Goal: Transaction & Acquisition: Purchase product/service

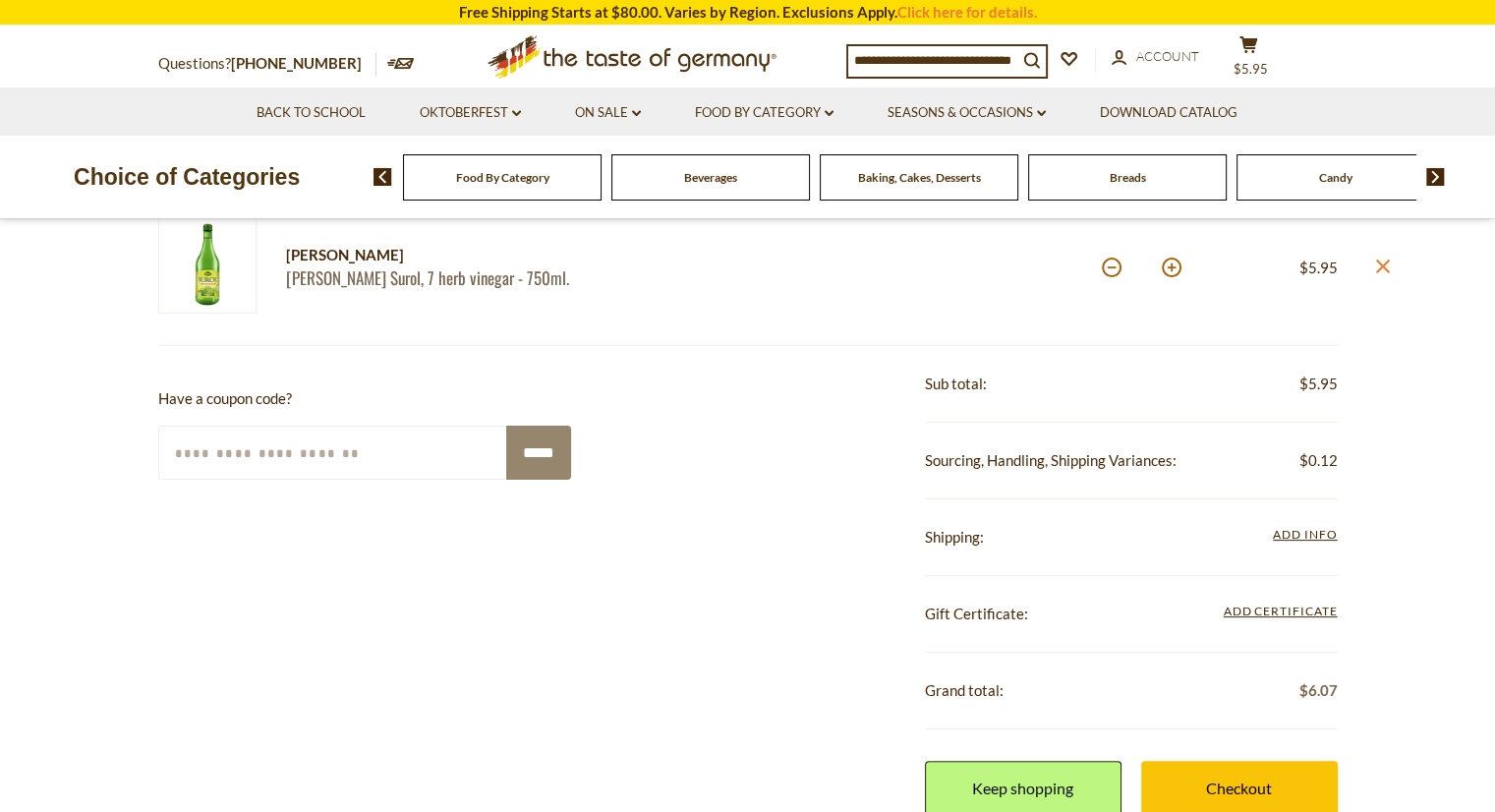
scroll to position [294, 0]
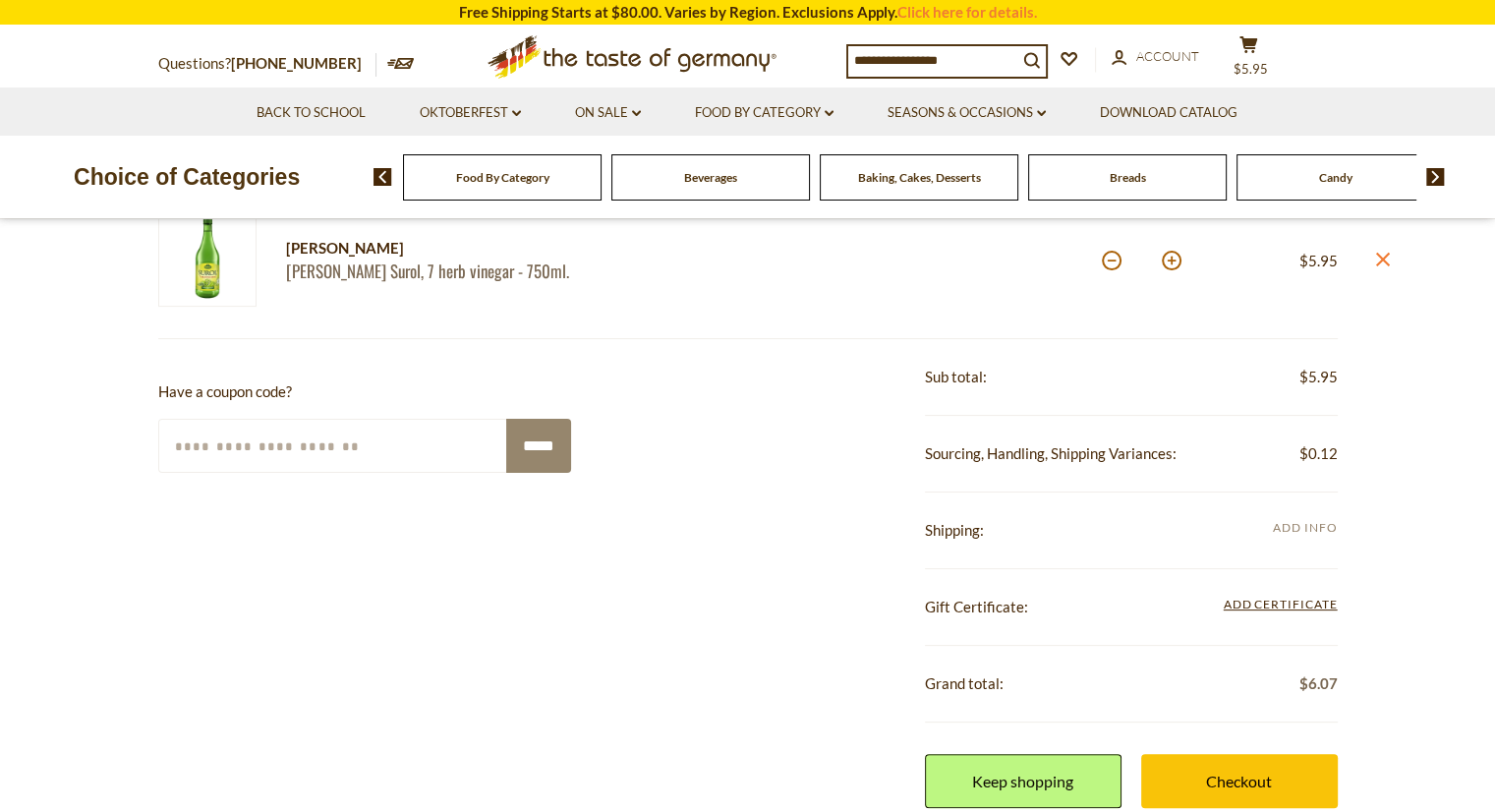
click at [1317, 530] on span "Add Info" at bounding box center [1305, 527] width 64 height 15
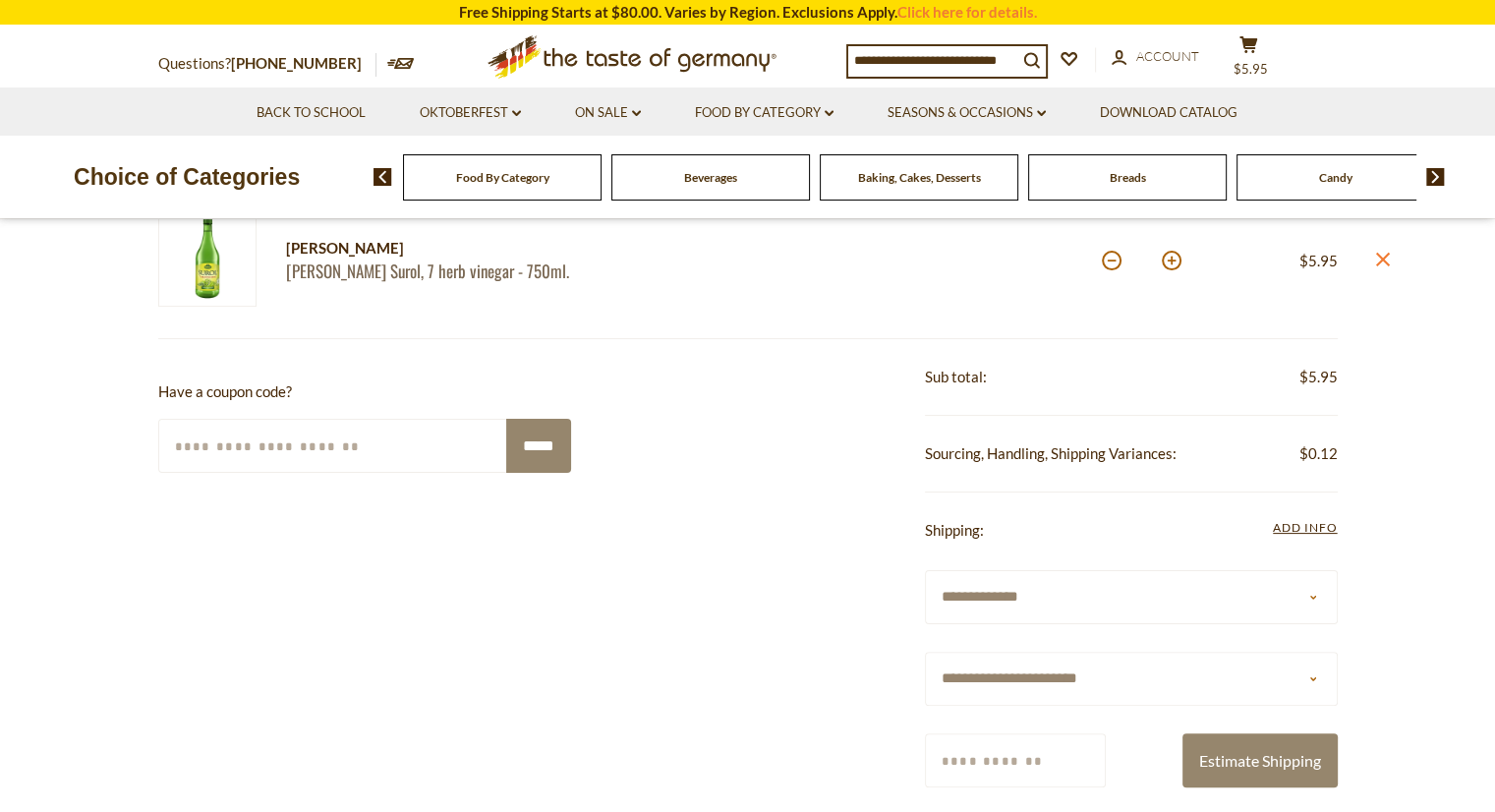
click at [1104, 616] on select "**********" at bounding box center [1131, 597] width 413 height 54
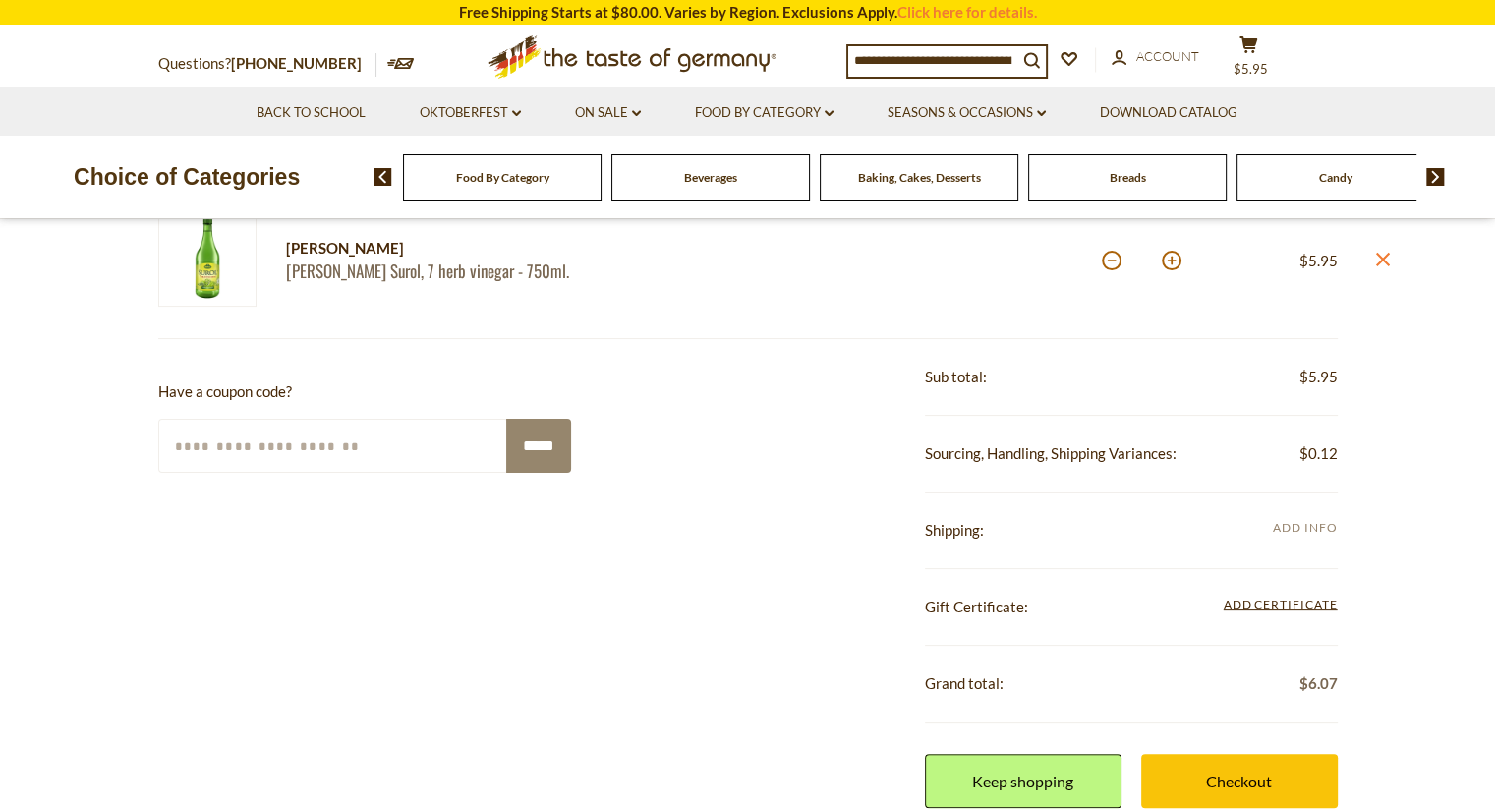
click at [1302, 521] on span "Add Info" at bounding box center [1305, 527] width 64 height 15
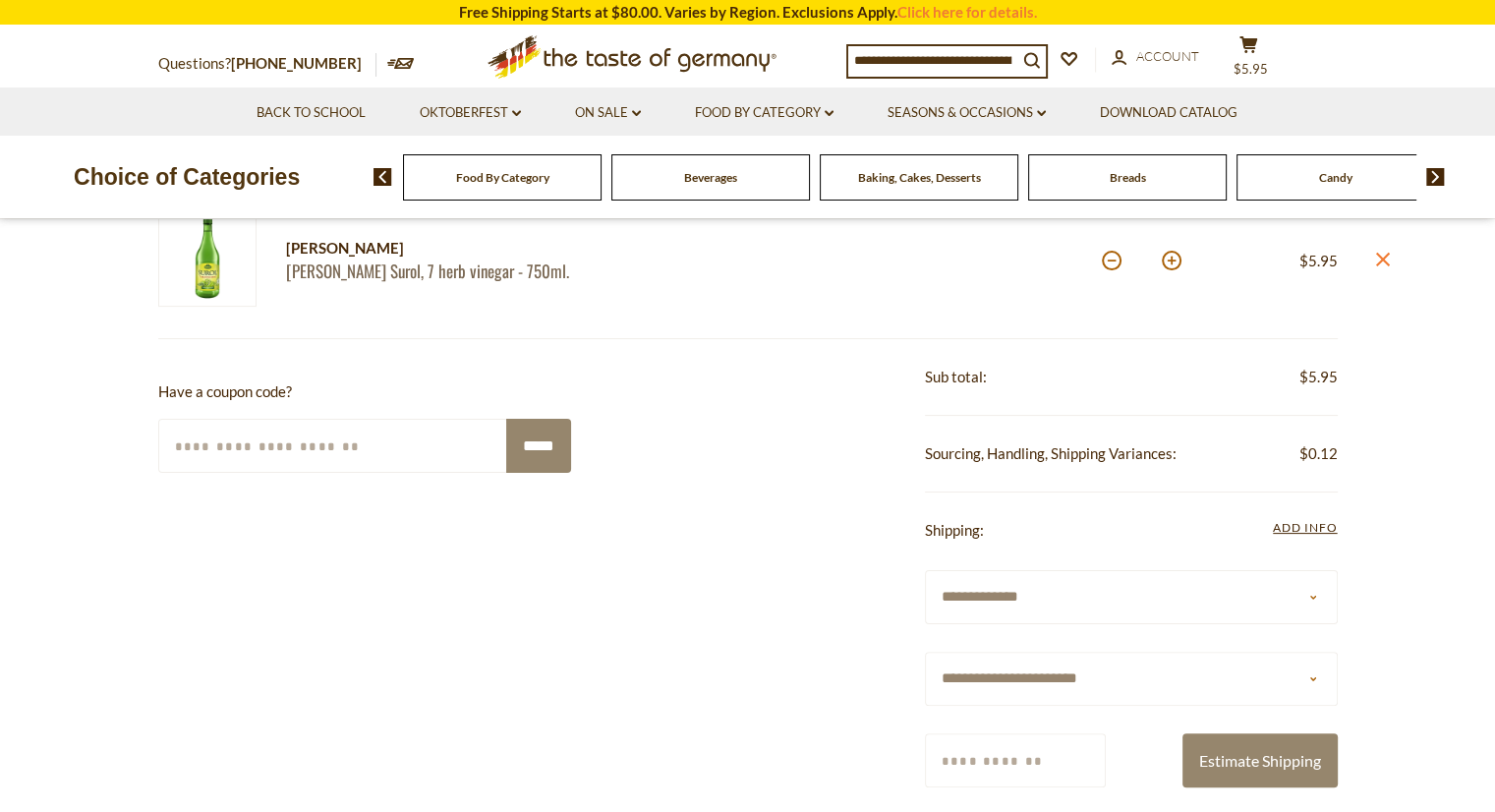
click at [1043, 685] on select "**********" at bounding box center [1131, 679] width 413 height 54
select select "**"
click at [925, 652] on select "**********" at bounding box center [1131, 679] width 413 height 54
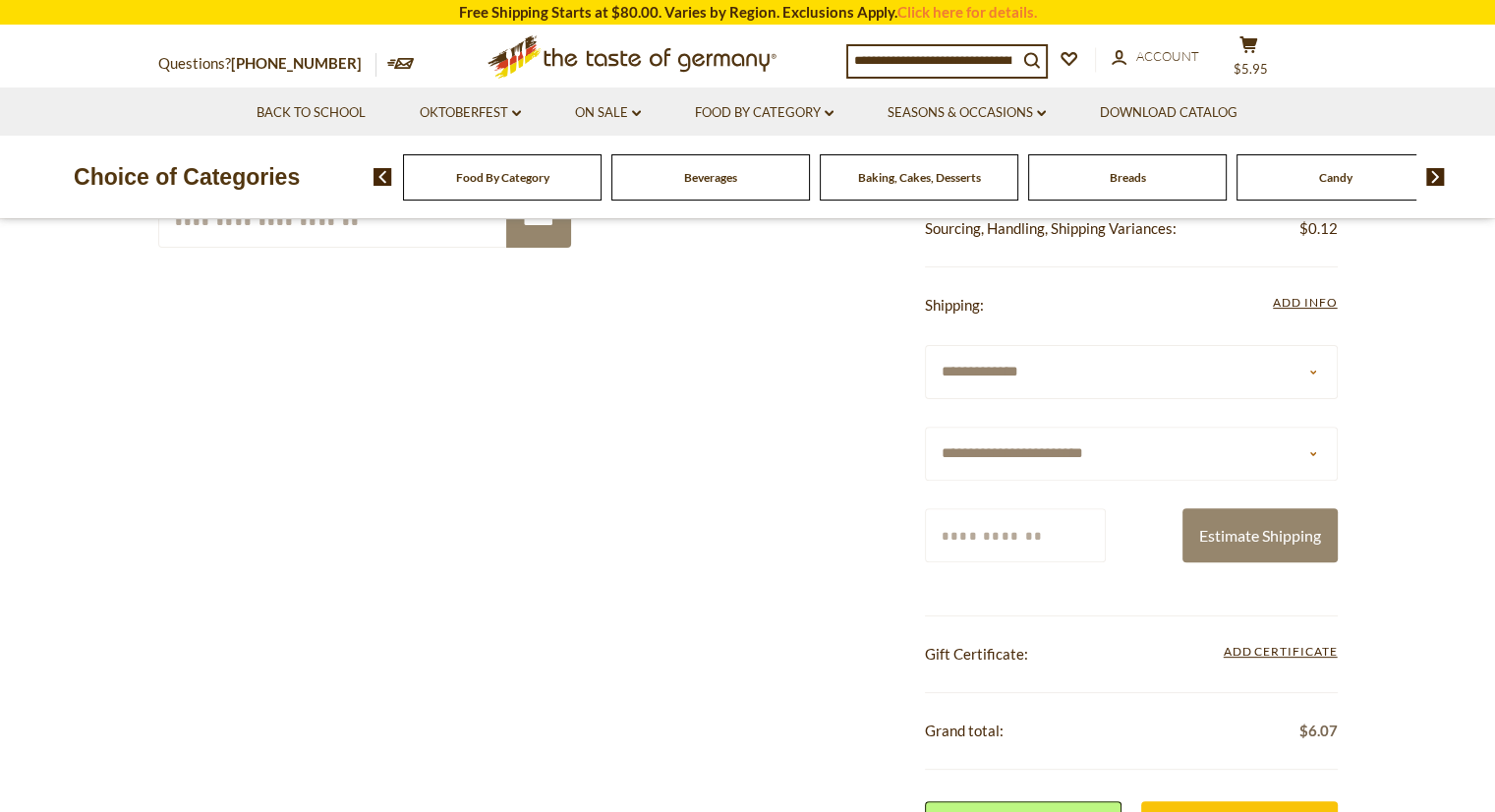
scroll to position [561, 0]
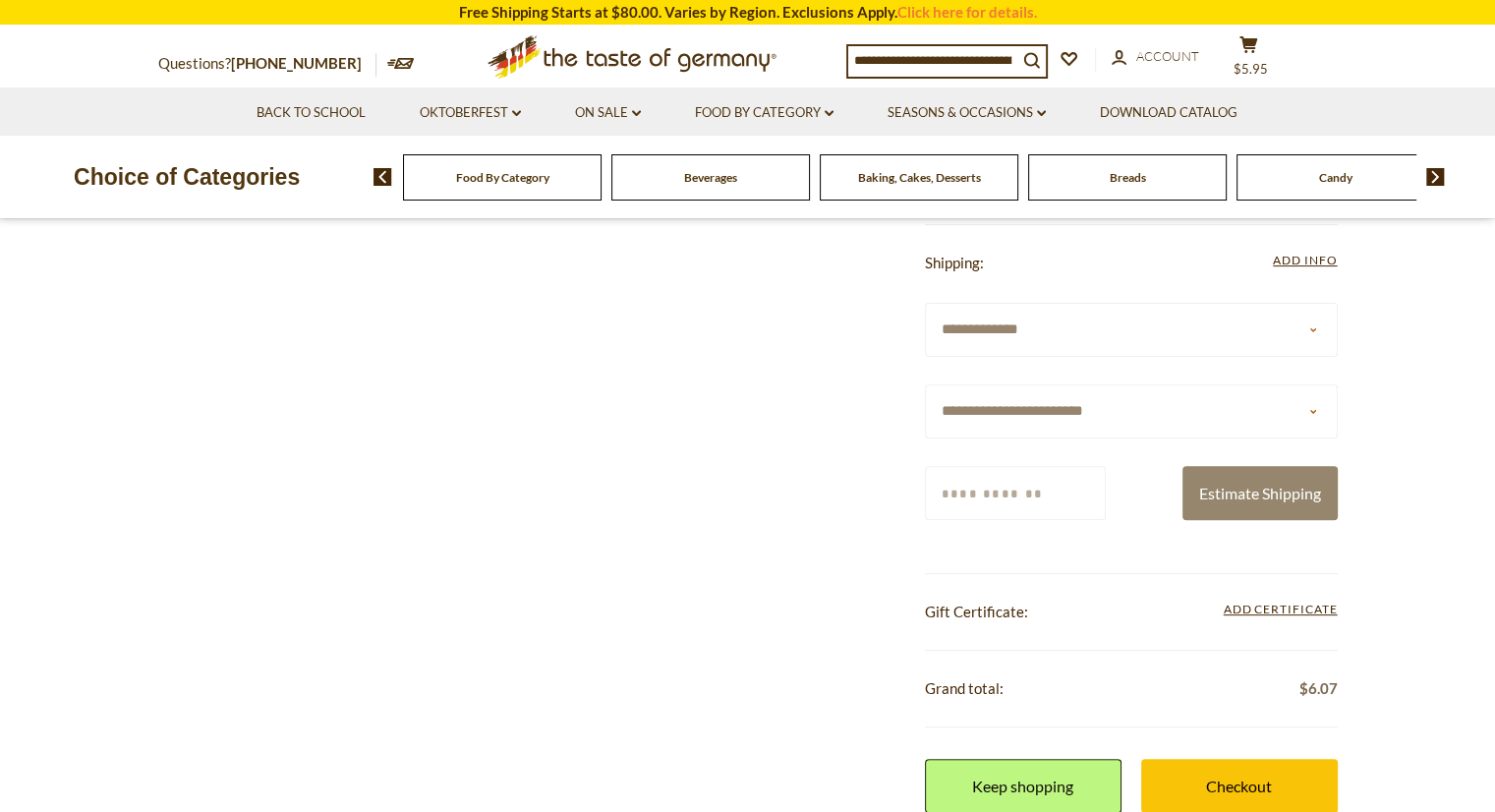
click at [976, 496] on input "Zip/Postcode" at bounding box center [1015, 493] width 181 height 54
type input "*****"
click at [1241, 508] on button "Estimate Shipping" at bounding box center [1260, 493] width 155 height 54
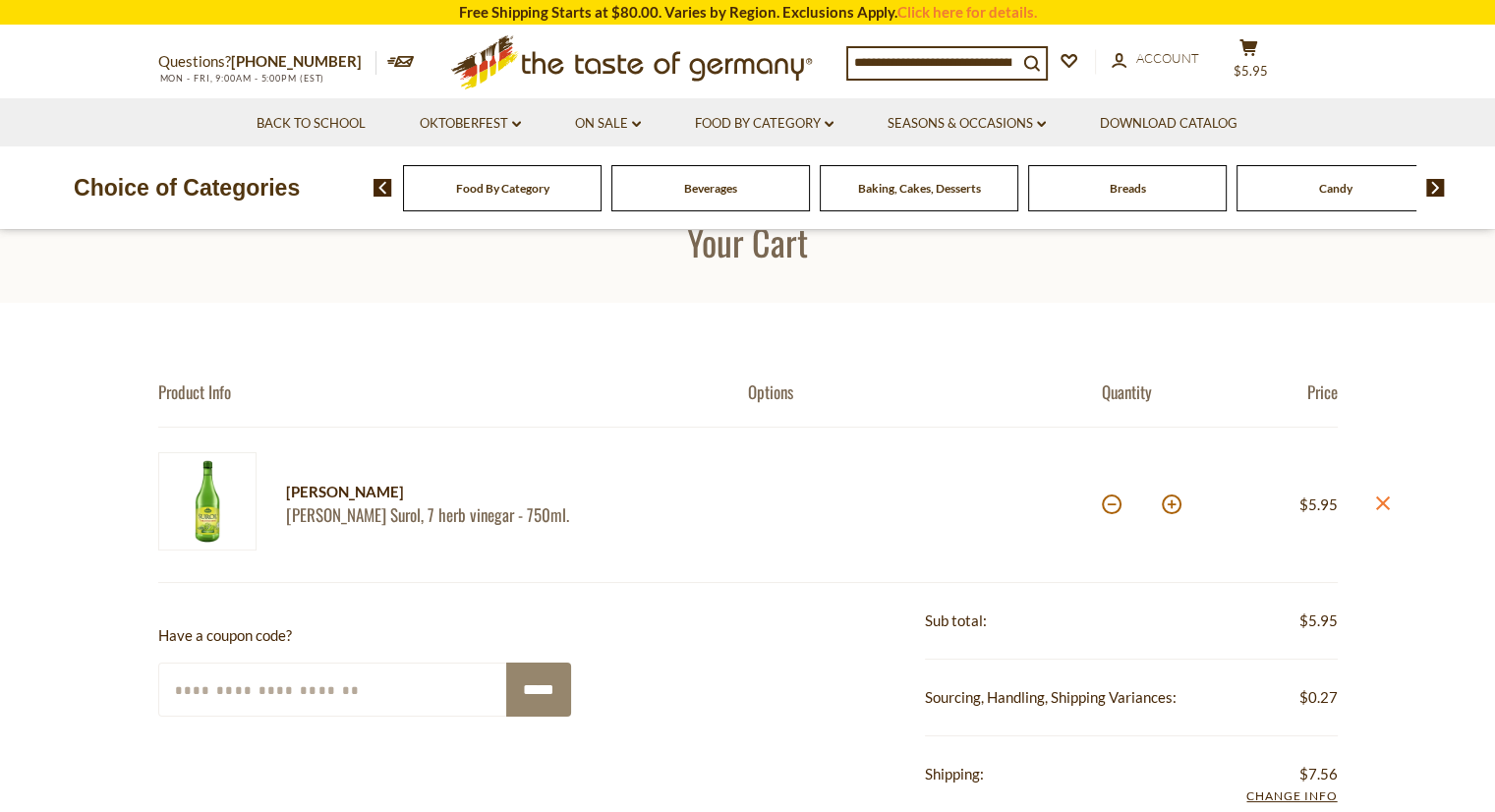
scroll to position [0, 0]
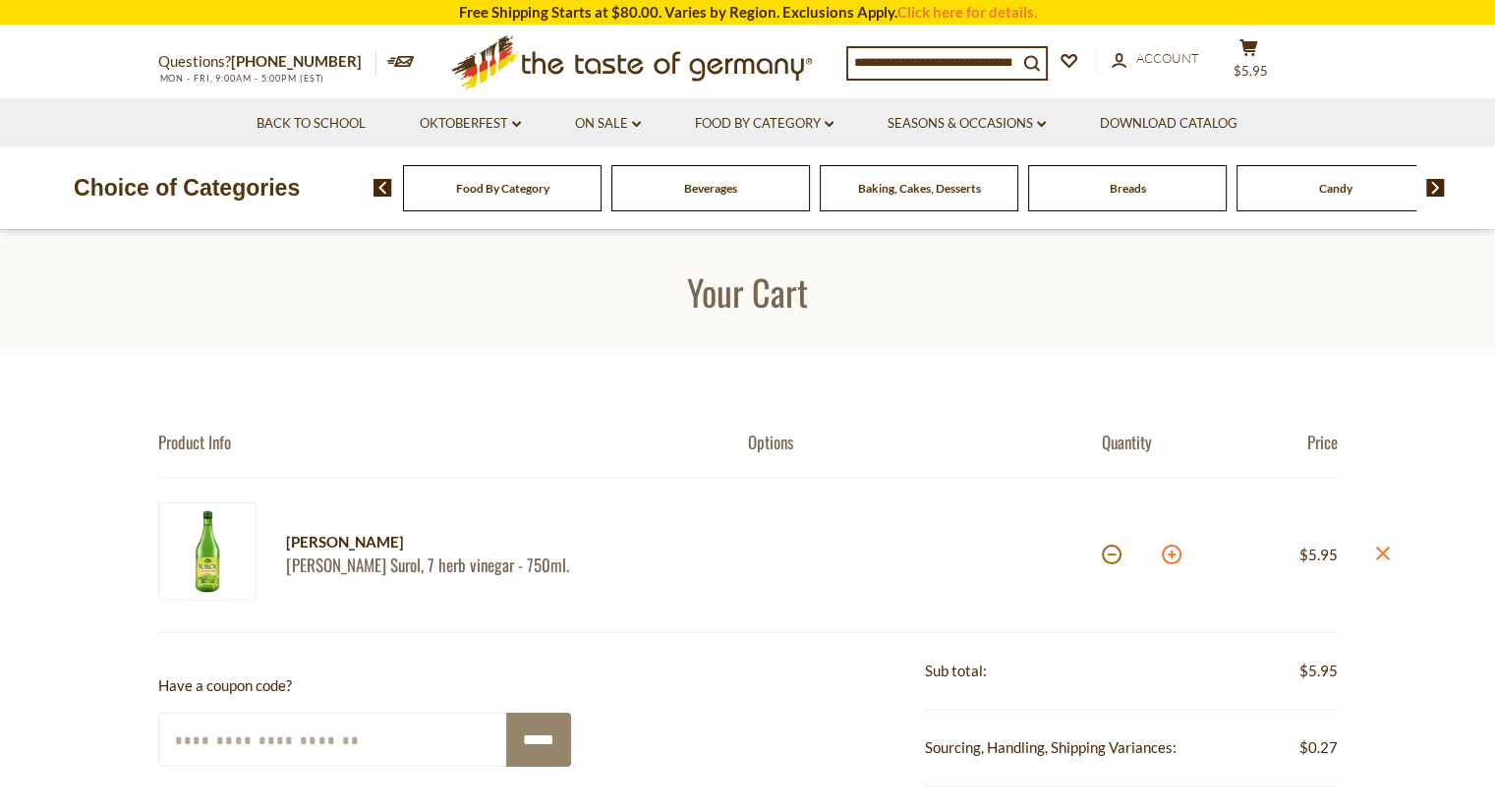
click at [1172, 556] on button at bounding box center [1172, 554] width 20 height 20
type input "*"
click at [1430, 188] on img at bounding box center [1435, 188] width 19 height 18
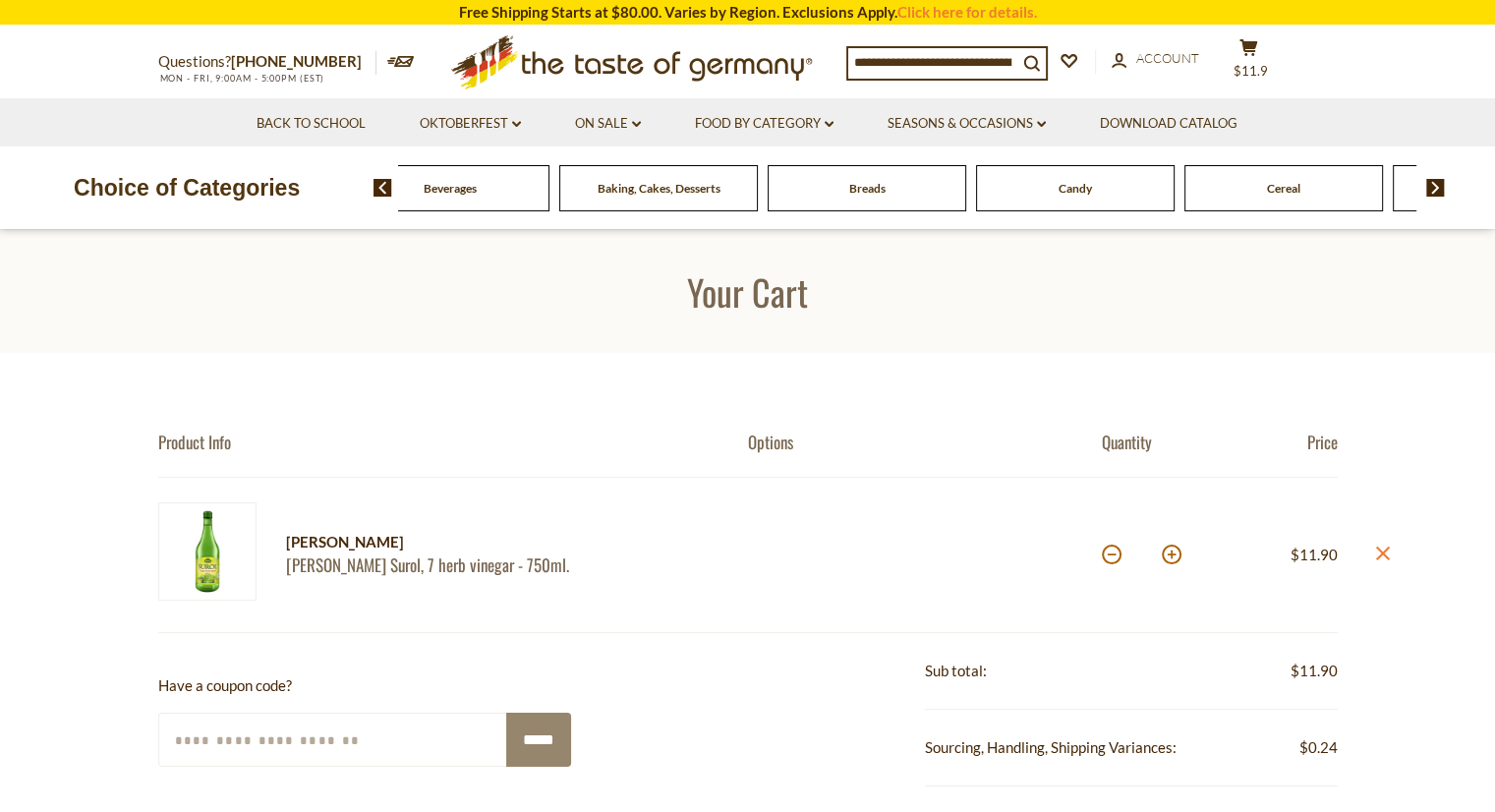
click at [1430, 188] on img at bounding box center [1435, 188] width 19 height 18
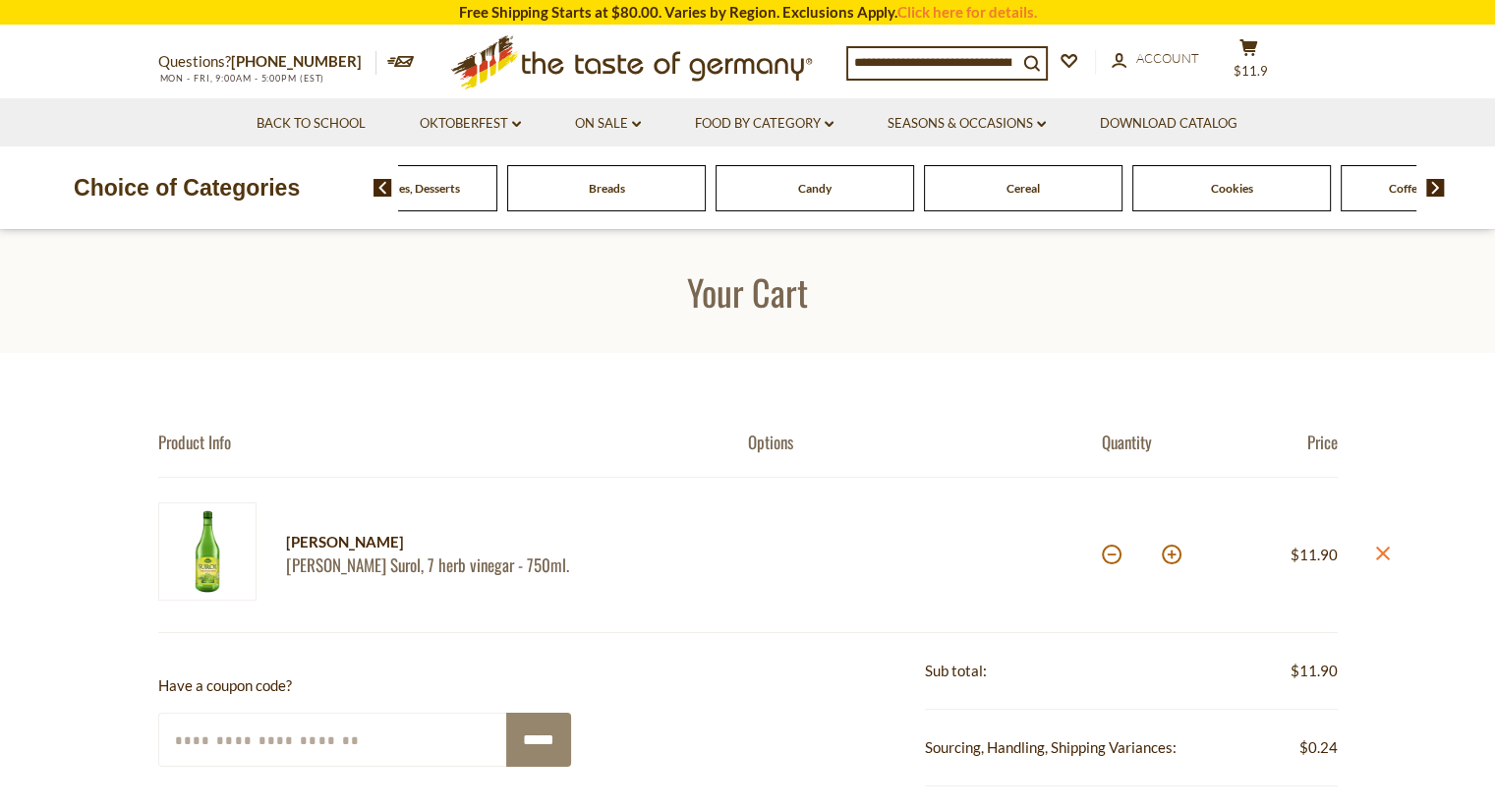
click at [1430, 188] on img at bounding box center [1435, 188] width 19 height 18
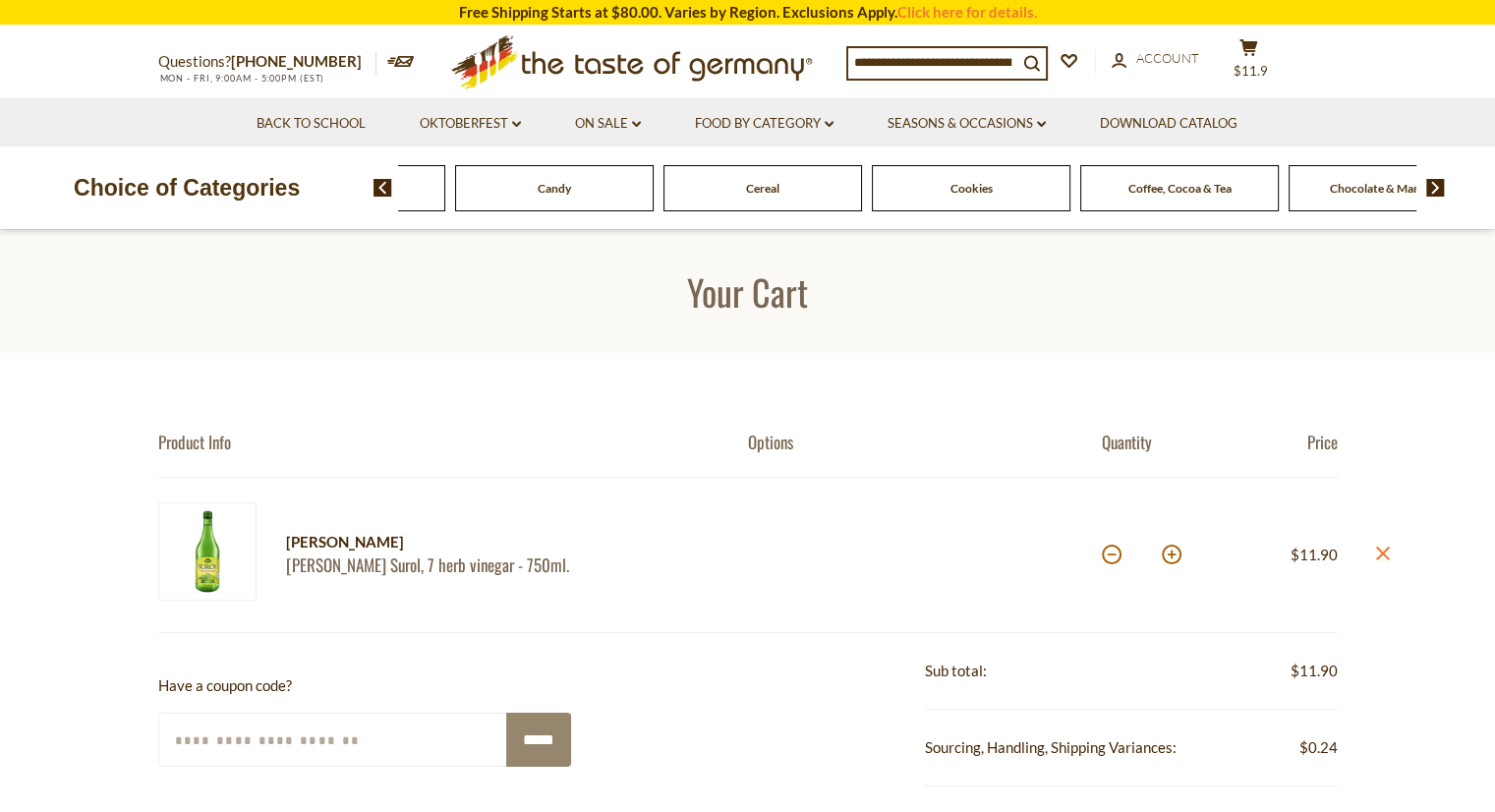
click at [1430, 188] on img at bounding box center [1435, 188] width 19 height 18
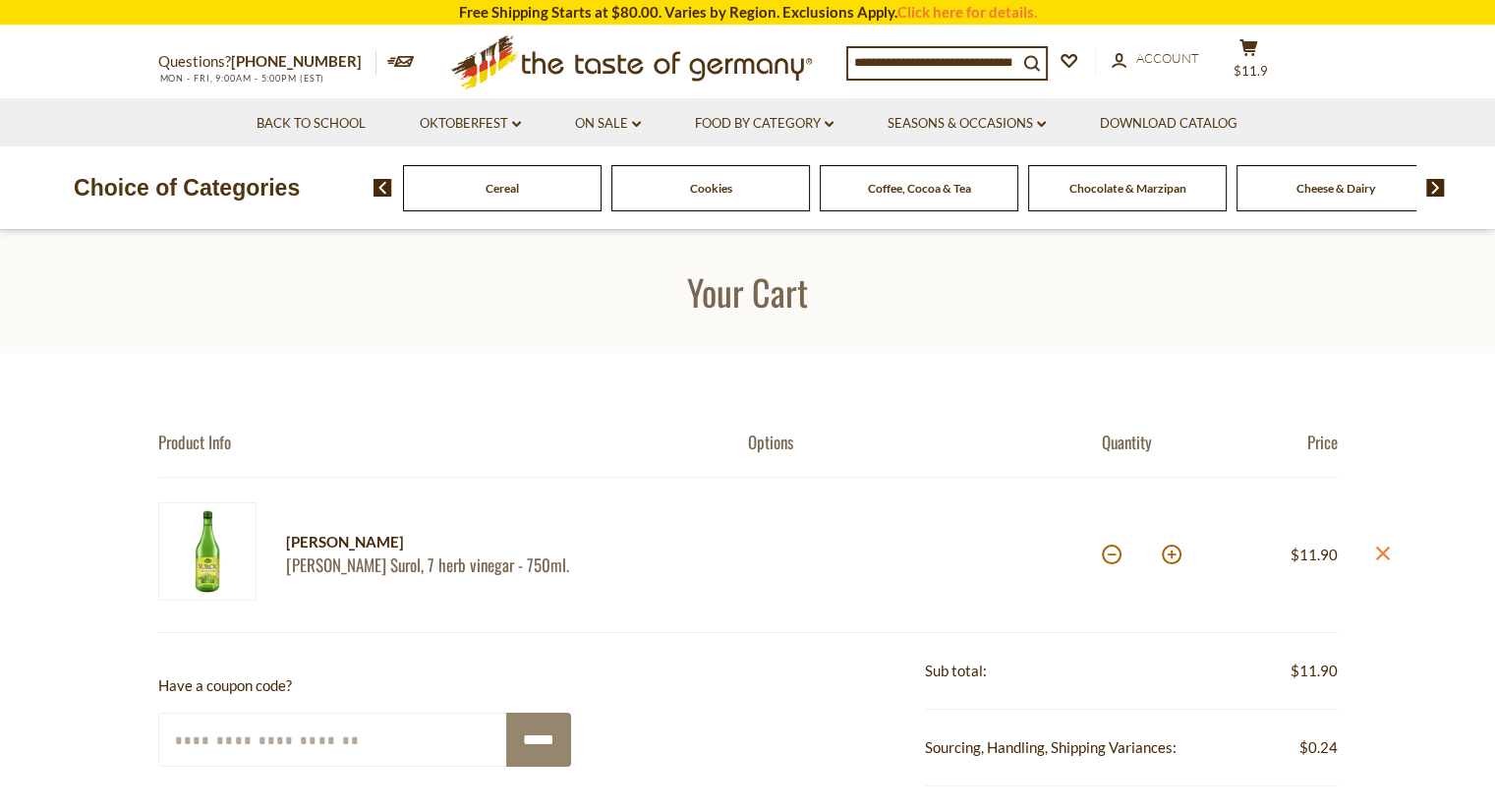
click at [1430, 188] on img at bounding box center [1435, 188] width 19 height 18
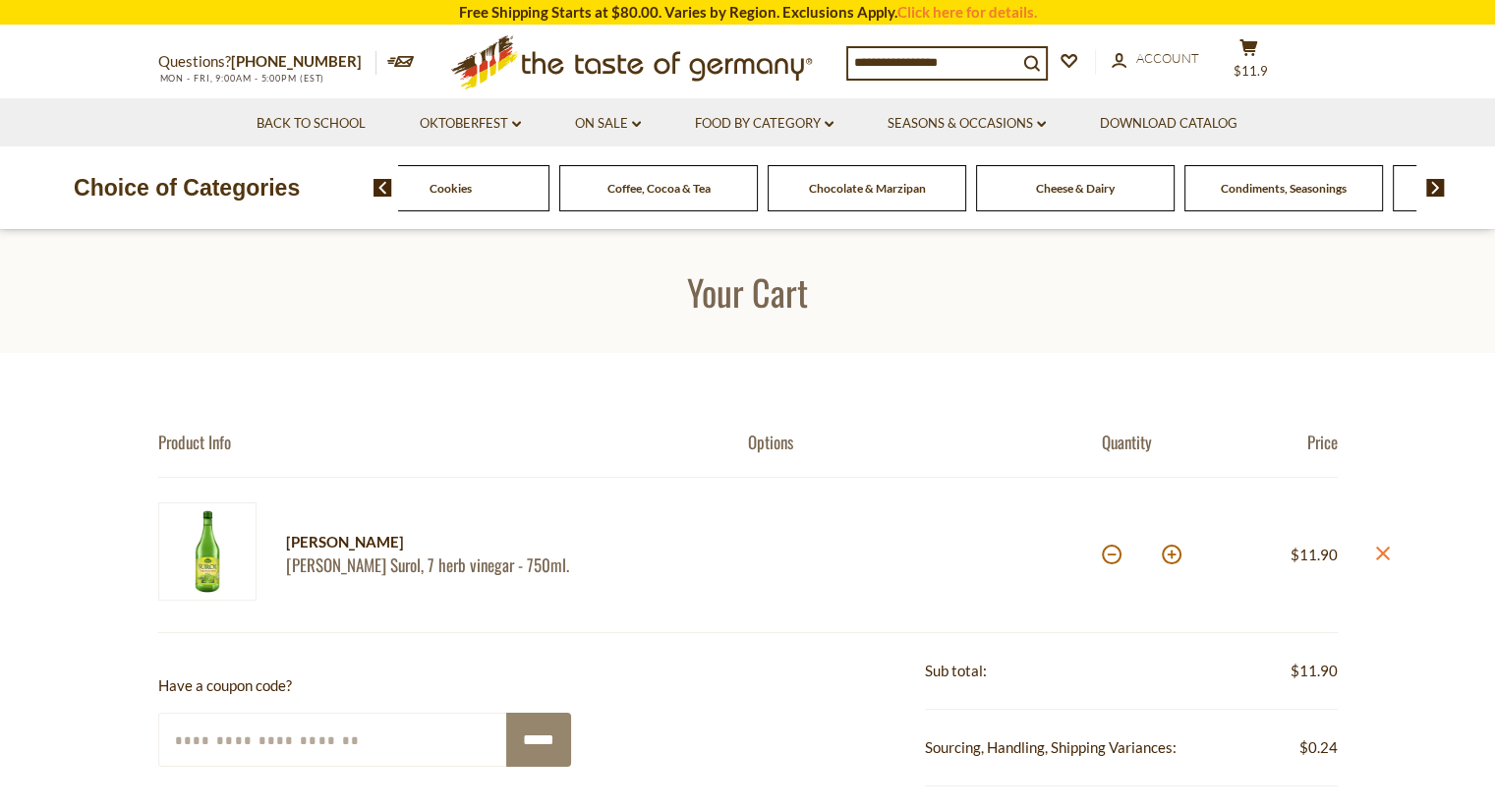
click at [1430, 188] on img at bounding box center [1435, 188] width 19 height 18
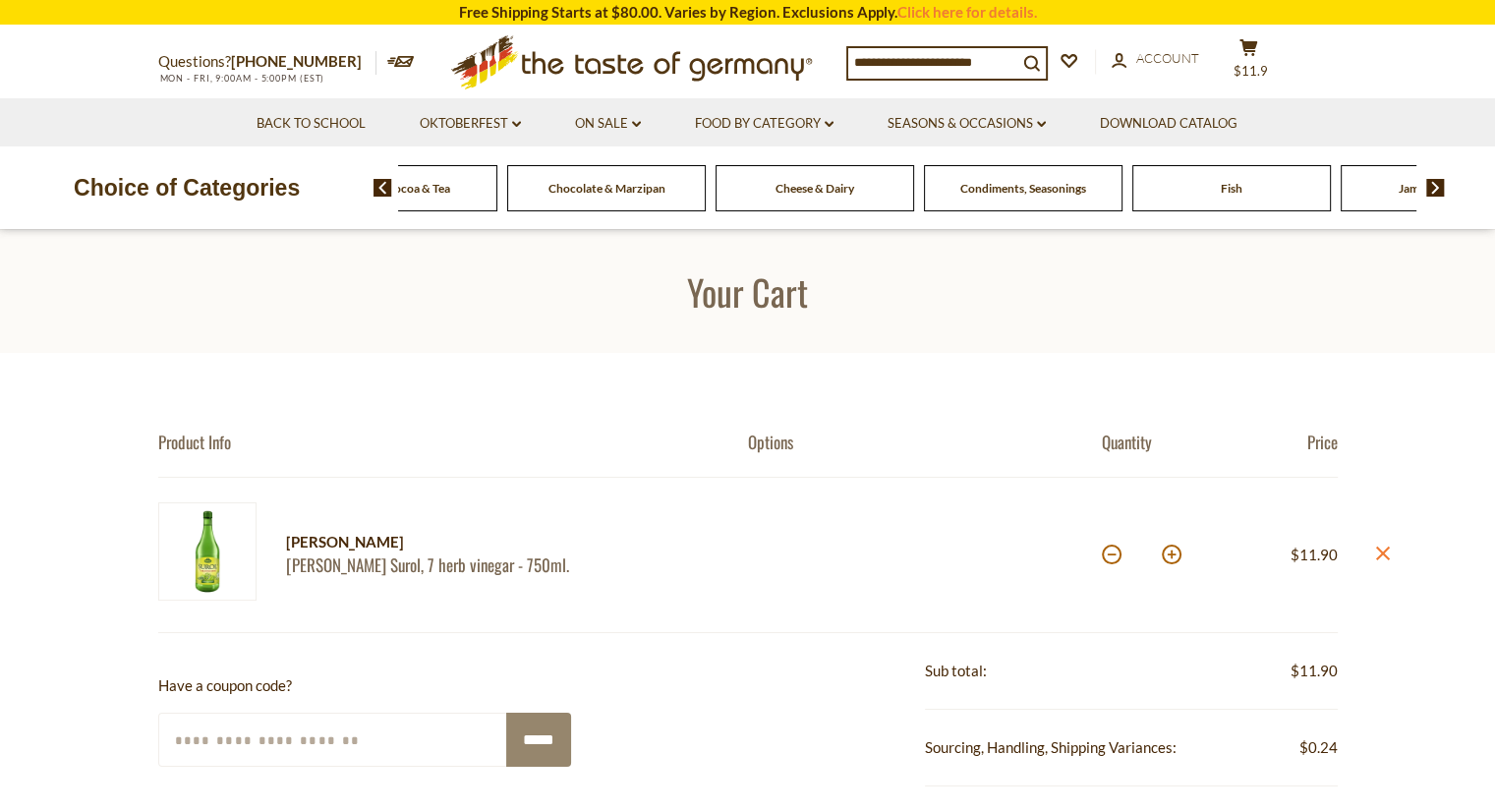
click at [1430, 188] on img at bounding box center [1435, 188] width 19 height 18
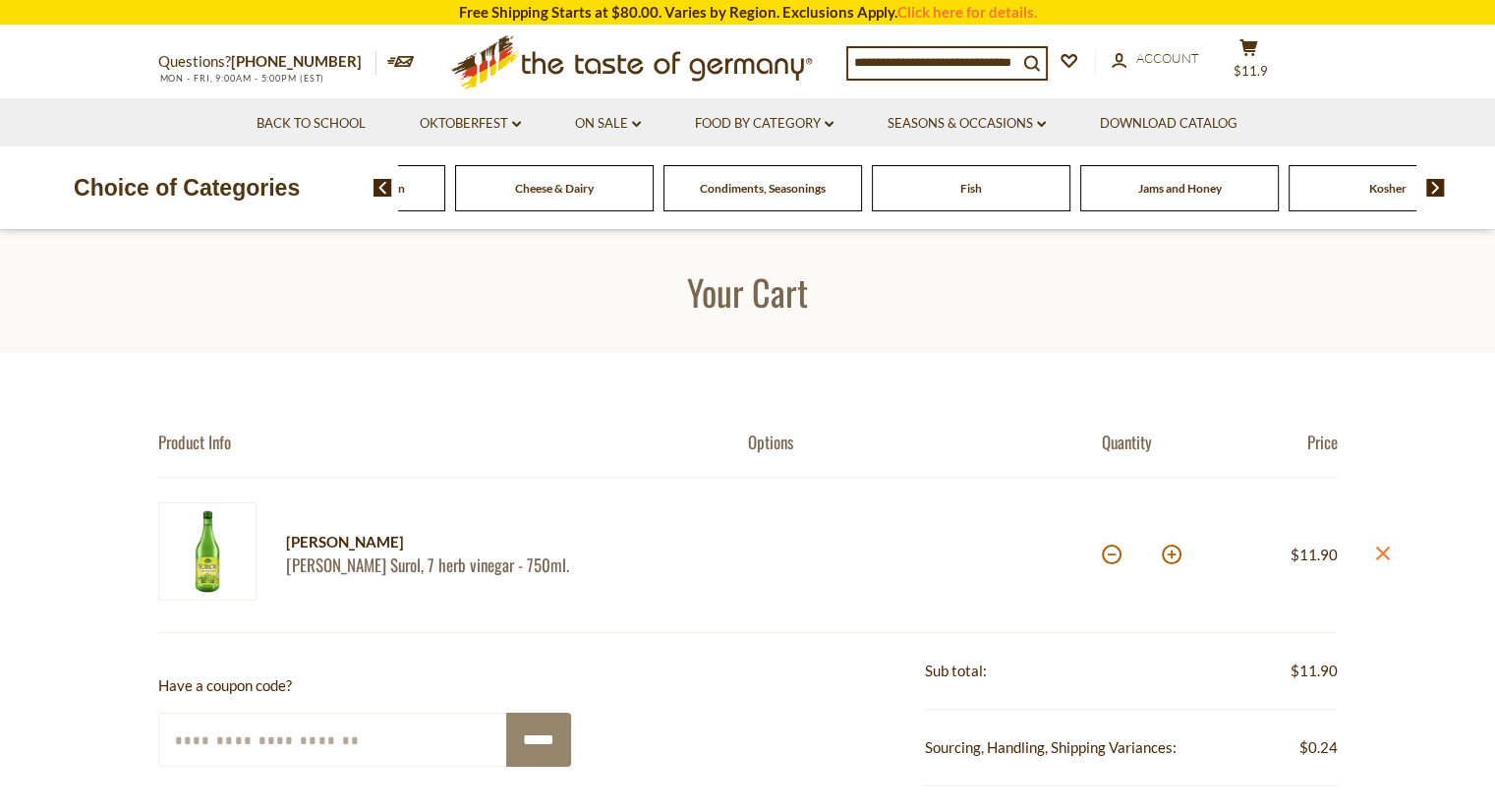
click at [1430, 188] on img at bounding box center [1435, 188] width 19 height 18
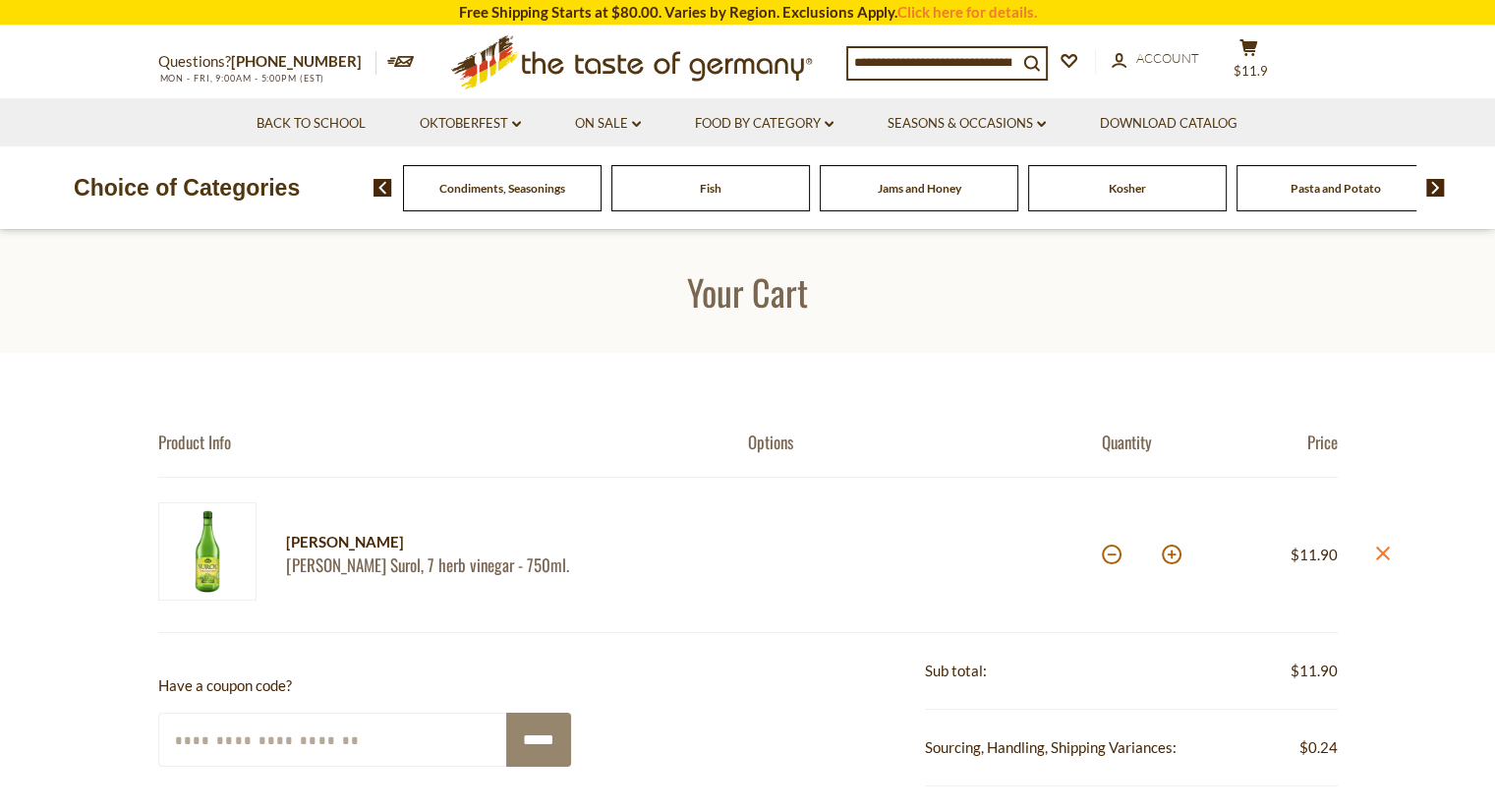
click at [1433, 187] on img at bounding box center [1435, 188] width 19 height 18
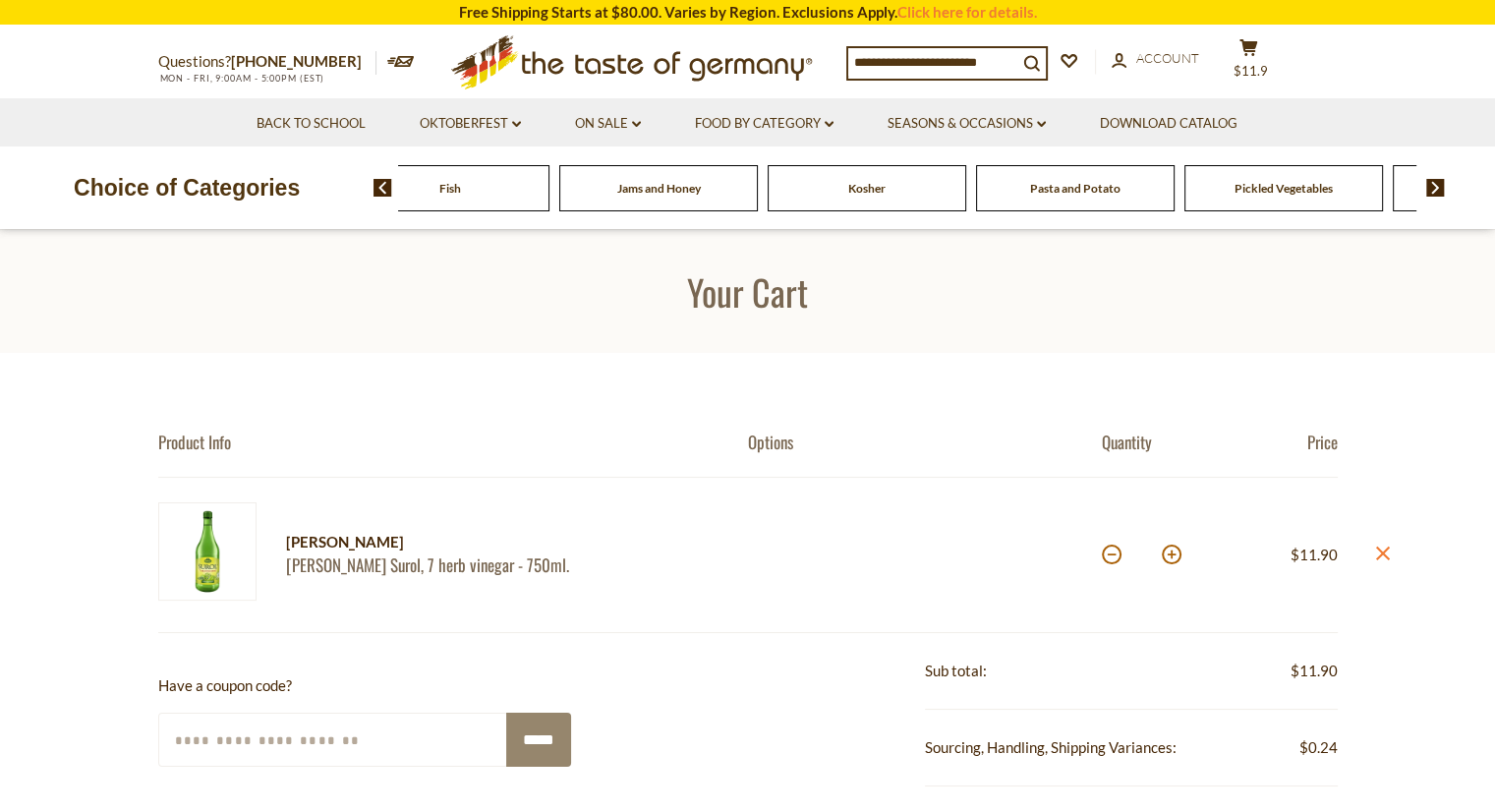
click at [1433, 187] on img at bounding box center [1435, 188] width 19 height 18
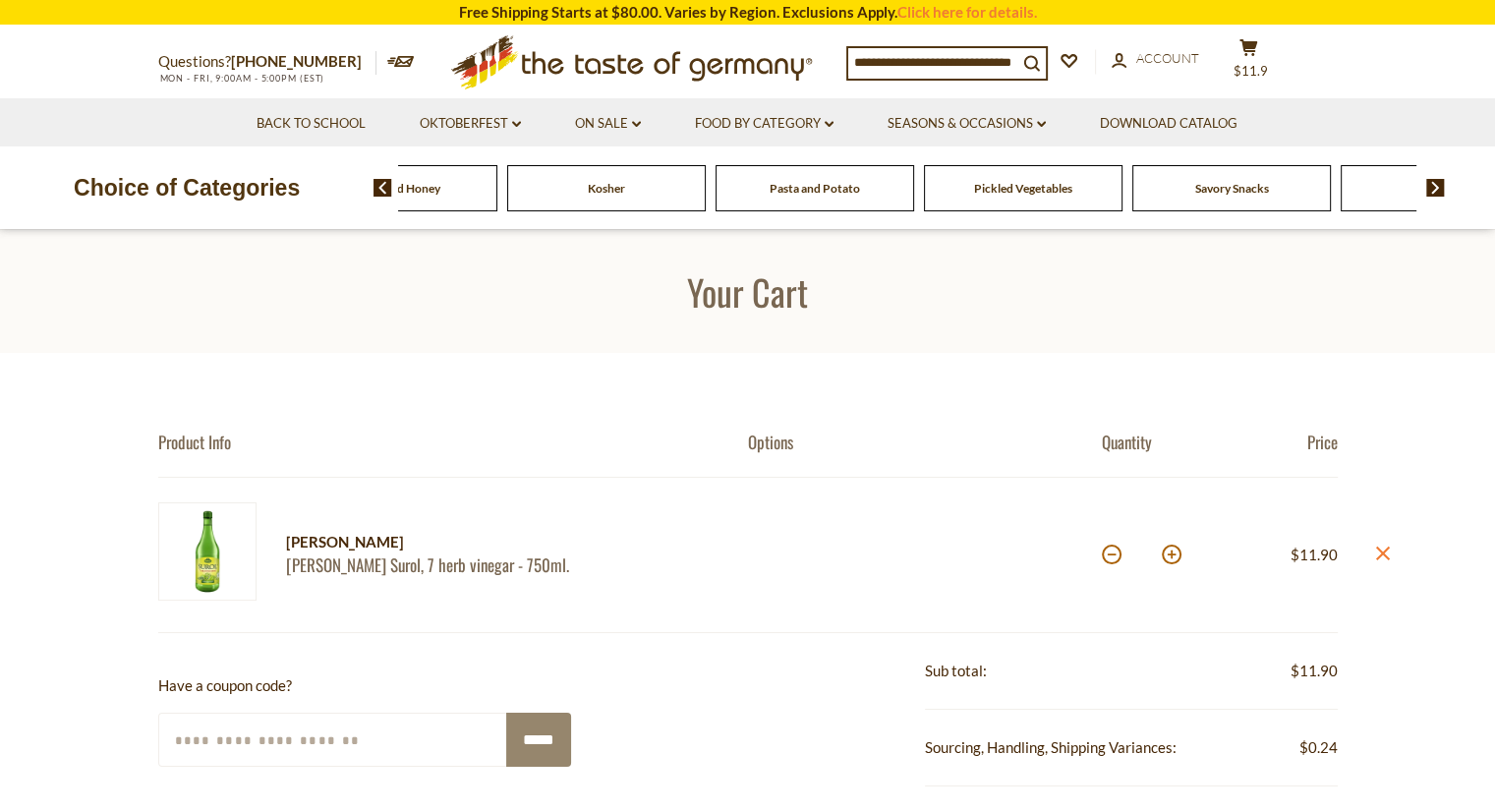
click at [1433, 187] on img at bounding box center [1435, 188] width 19 height 18
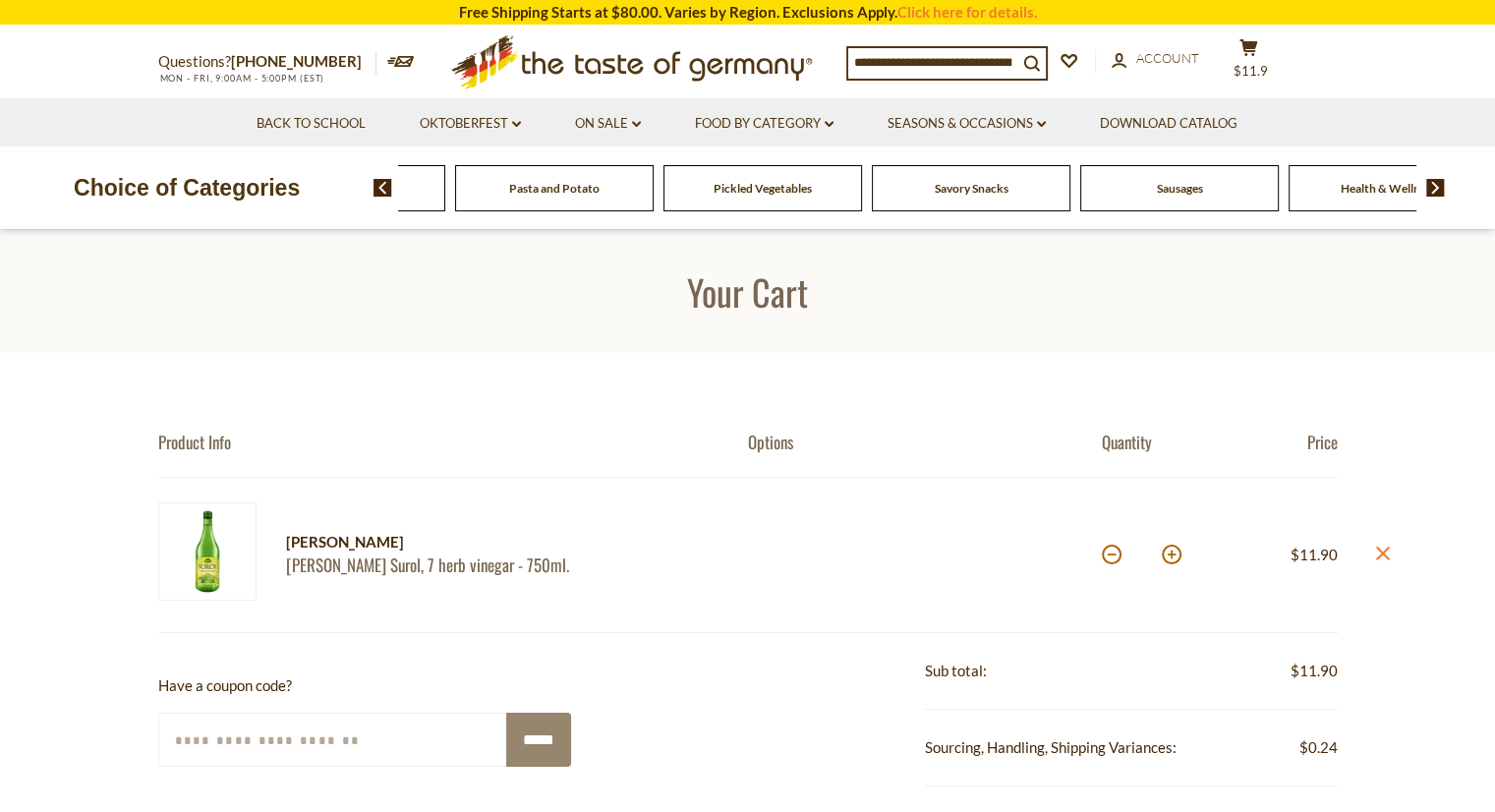
click at [1433, 187] on img at bounding box center [1435, 188] width 19 height 18
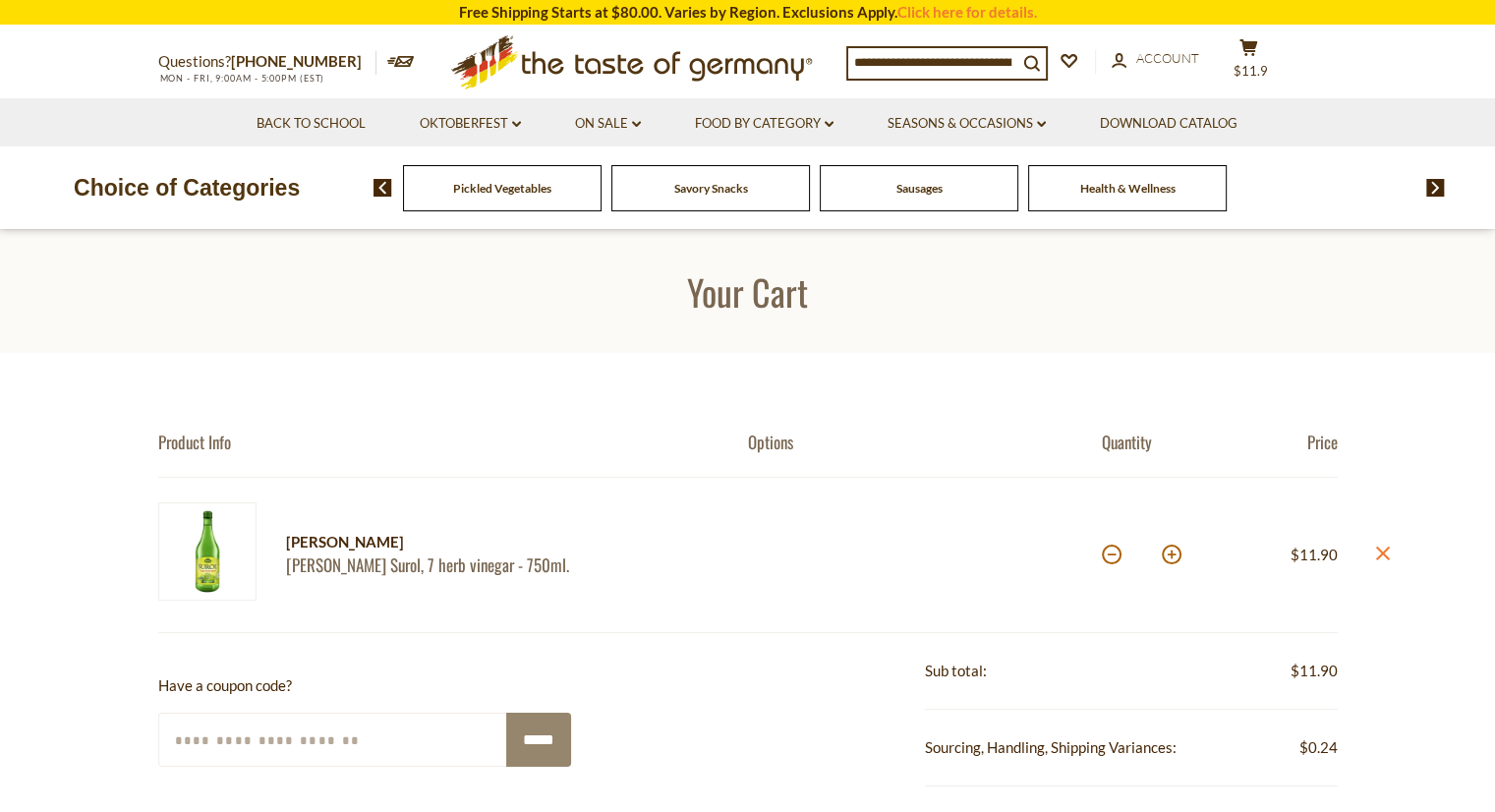
click at [1433, 187] on img at bounding box center [1435, 188] width 19 height 18
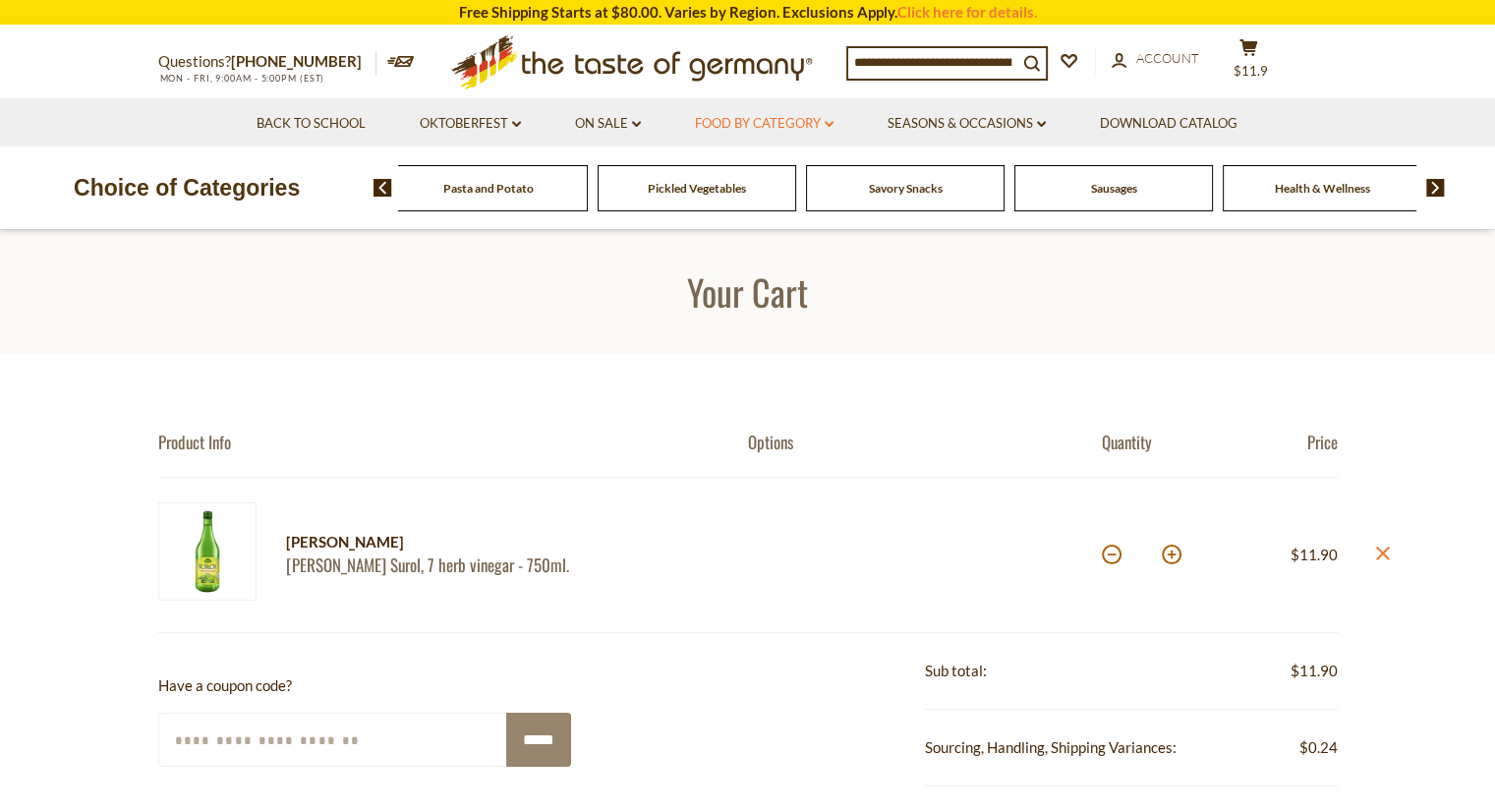
click at [751, 123] on link "Food By Category dropdown_arrow" at bounding box center [763, 124] width 138 height 22
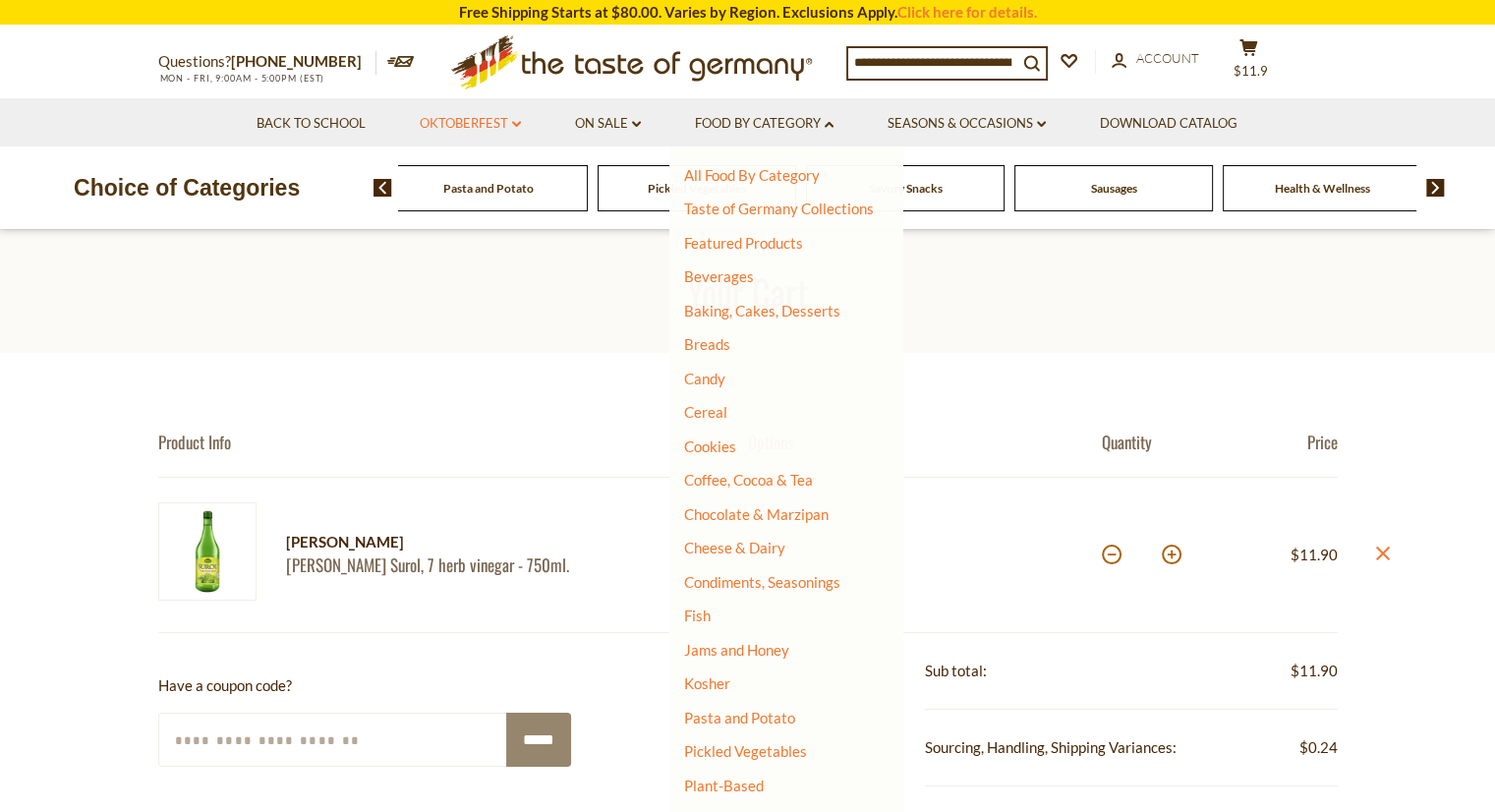
click at [477, 126] on link "Oktoberfest dropdown_arrow" at bounding box center [471, 124] width 102 height 22
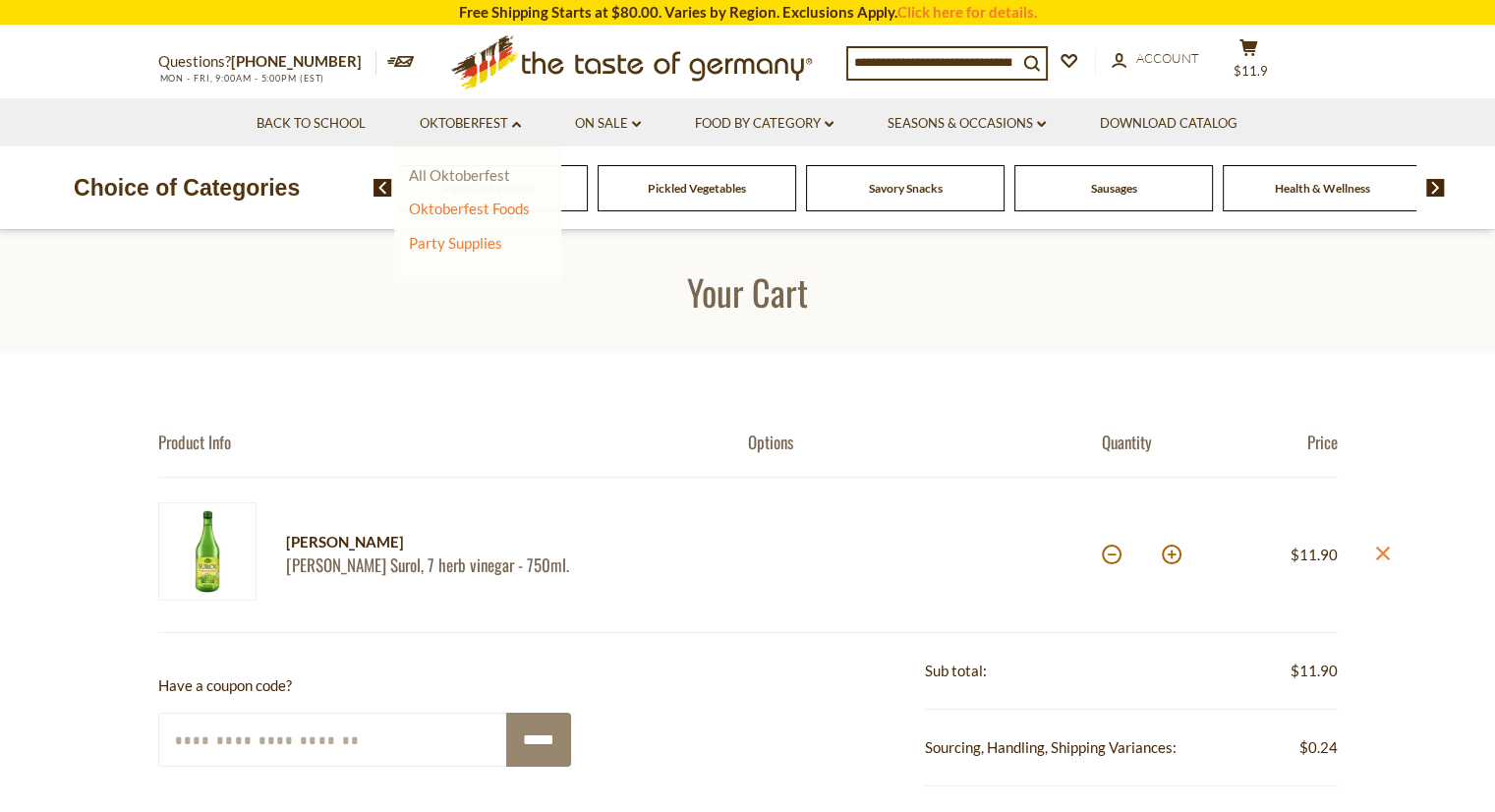
click at [441, 177] on link "All Oktoberfest" at bounding box center [460, 175] width 102 height 18
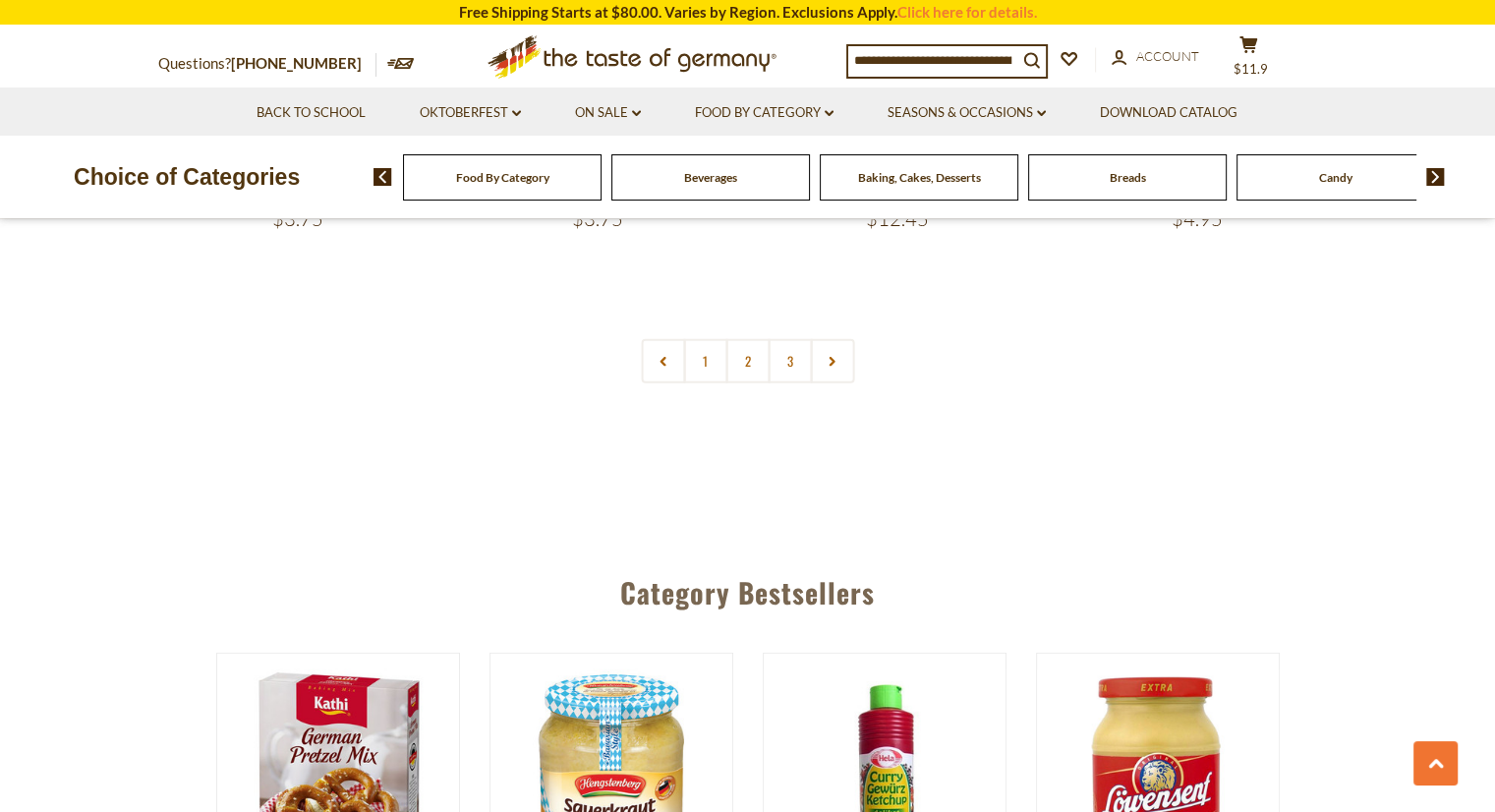
scroll to position [4887, 0]
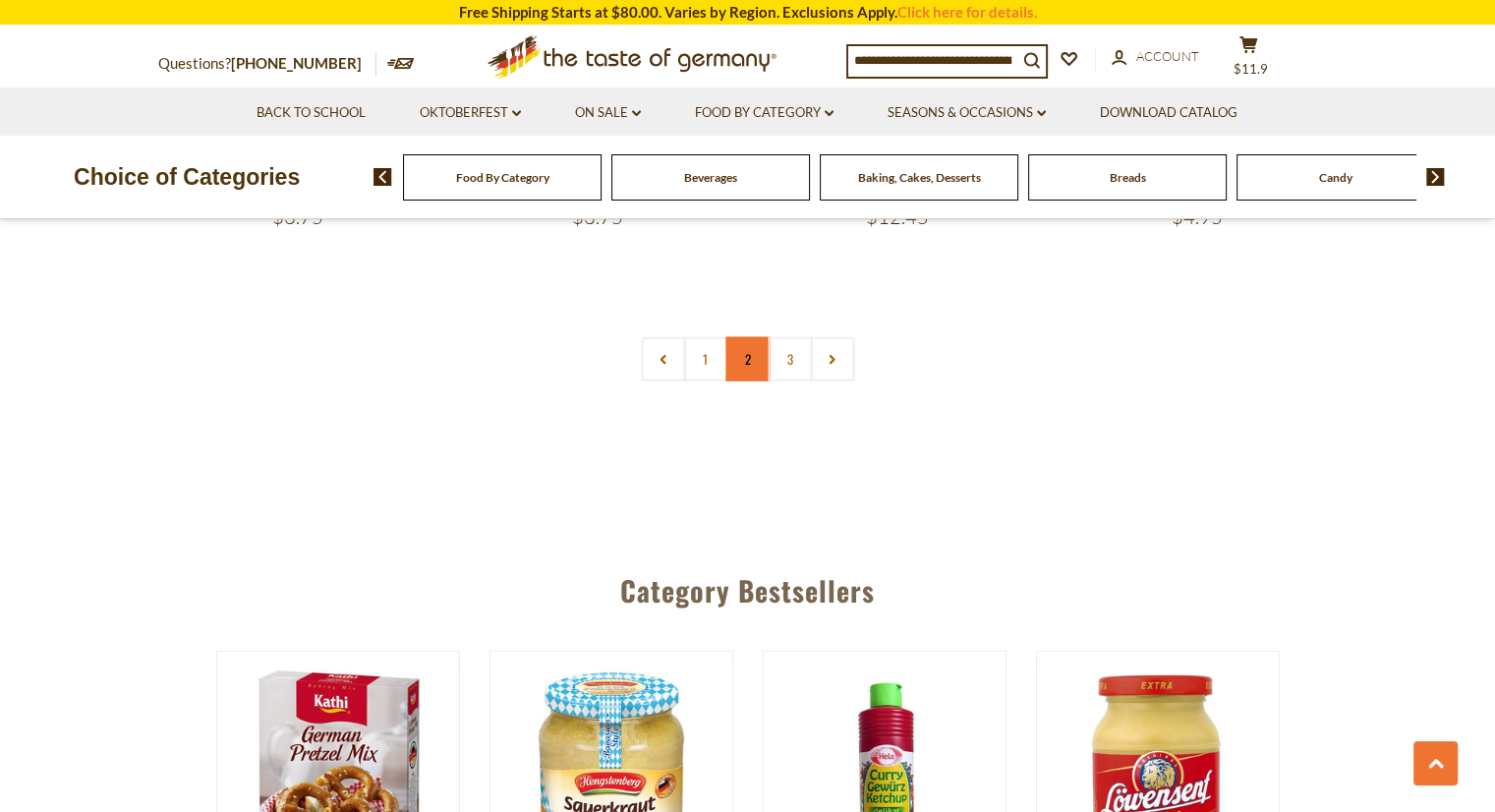
click at [751, 337] on link "2" at bounding box center [748, 359] width 44 height 44
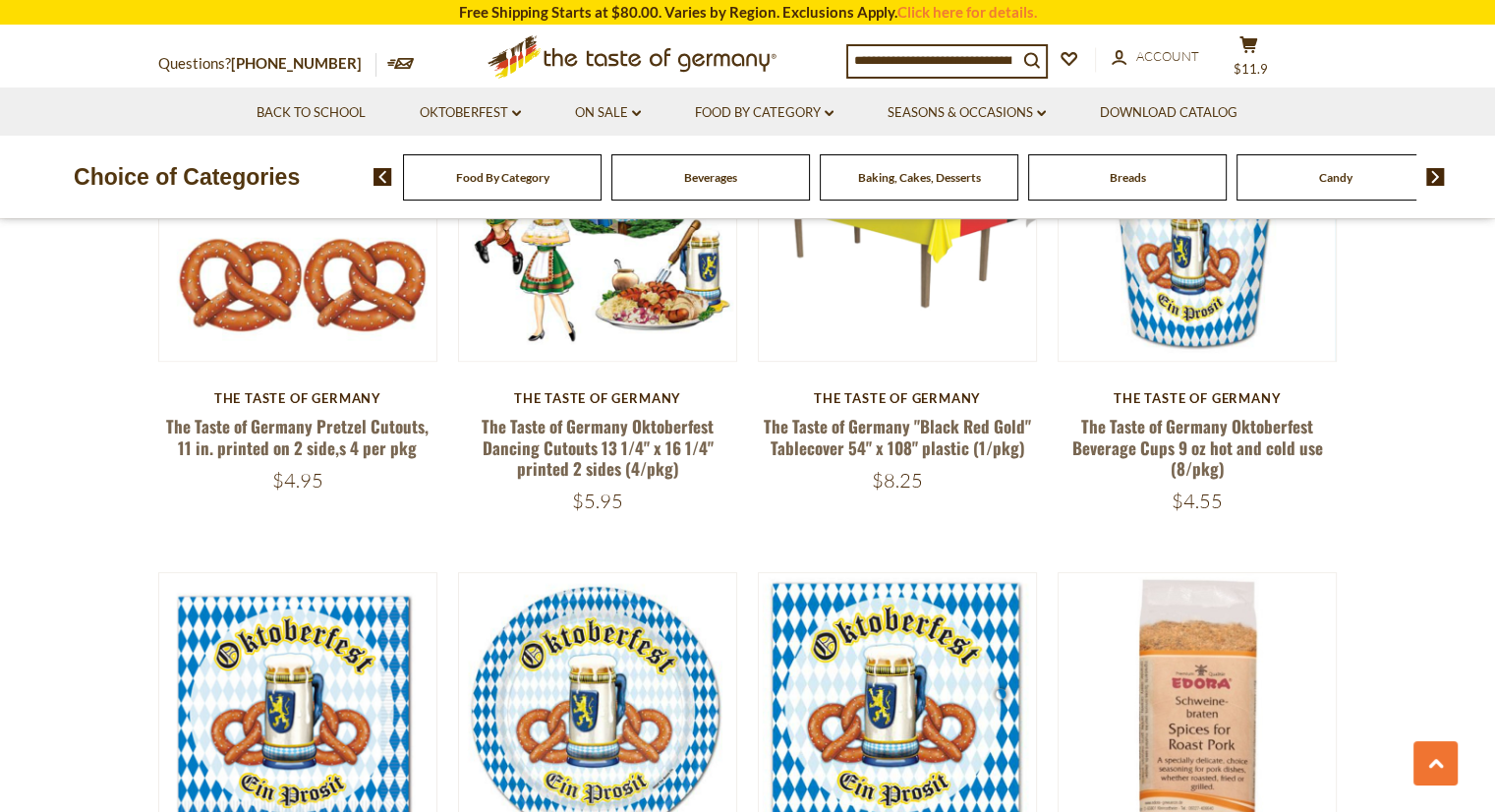
scroll to position [731, 0]
